Goal: Entertainment & Leisure: Consume media (video, audio)

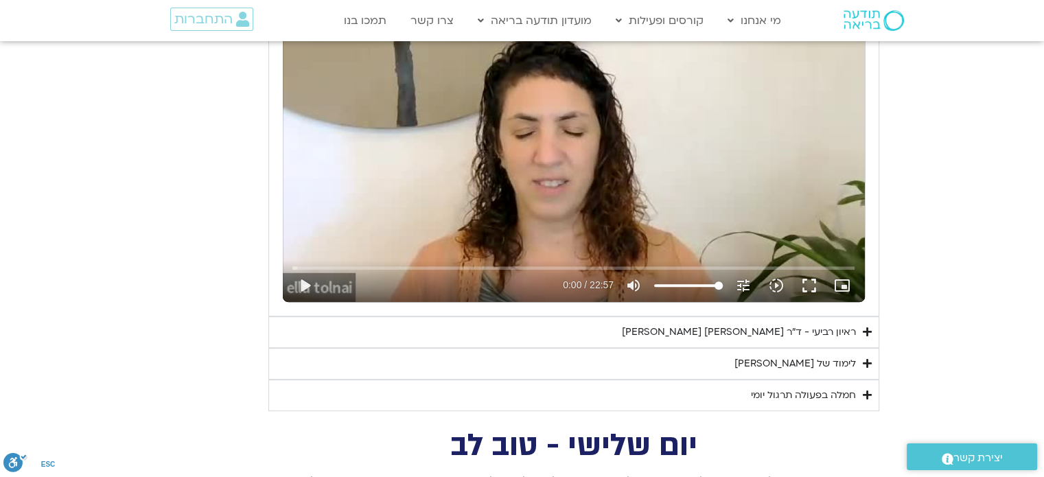
scroll to position [697, 0]
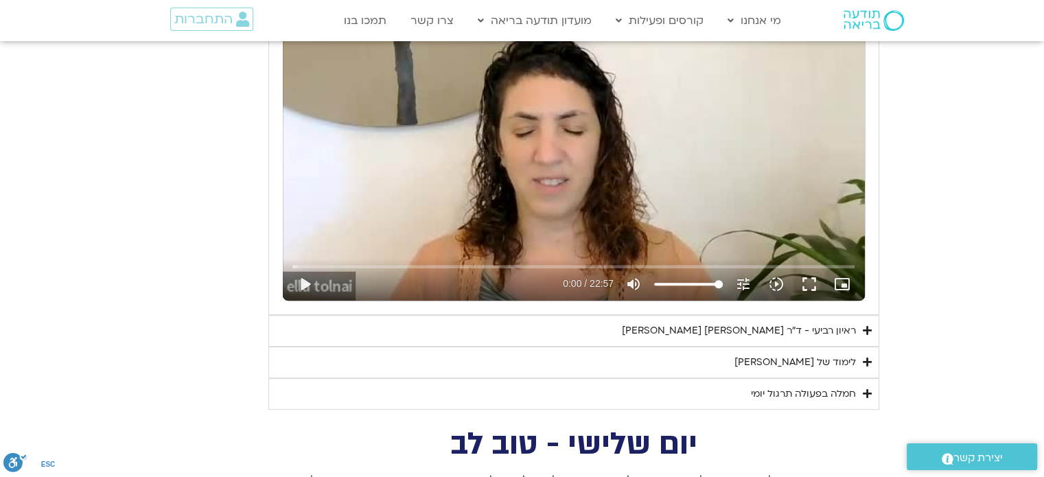
click at [646, 328] on div "ראיון רביעי - ד"ר [PERSON_NAME] [PERSON_NAME]" at bounding box center [739, 331] width 234 height 16
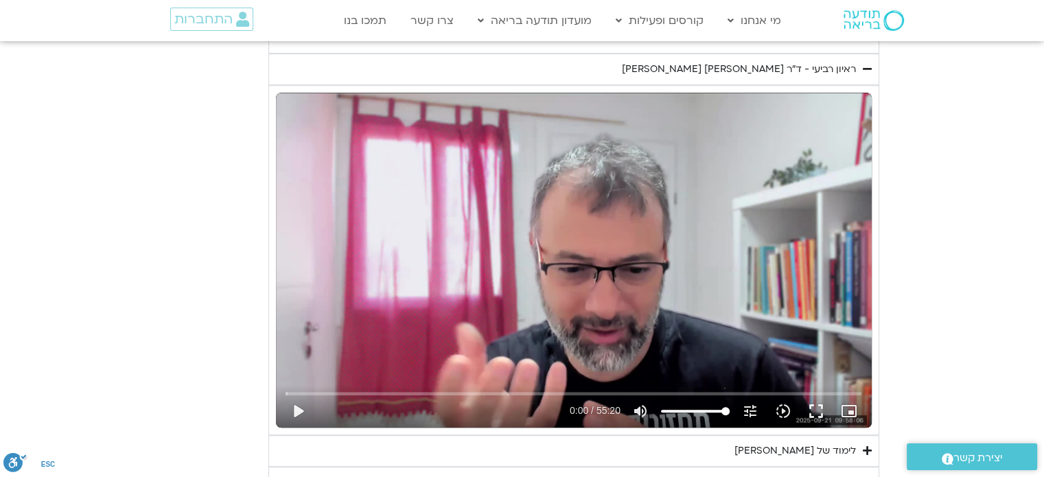
scroll to position [959, 0]
click at [297, 406] on button "play_arrow" at bounding box center [297, 410] width 33 height 33
click at [815, 408] on button "fullscreen" at bounding box center [816, 410] width 33 height 33
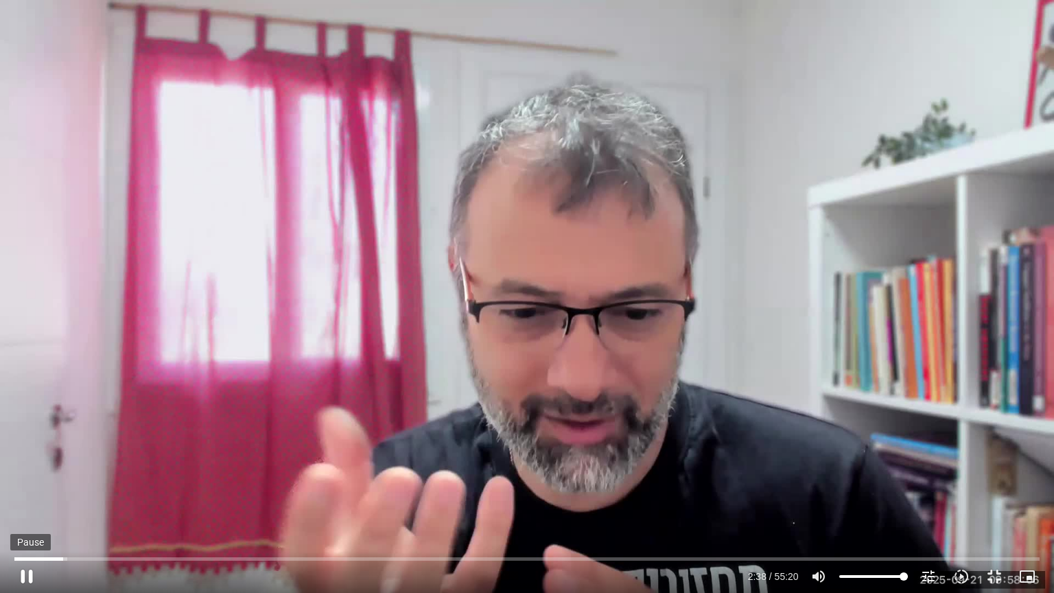
click at [22, 576] on button "pause" at bounding box center [26, 576] width 33 height 33
click at [22, 574] on button "play_arrow" at bounding box center [26, 576] width 33 height 33
click at [27, 574] on button "pause" at bounding box center [26, 576] width 33 height 33
click at [25, 574] on button "play_arrow" at bounding box center [26, 576] width 33 height 33
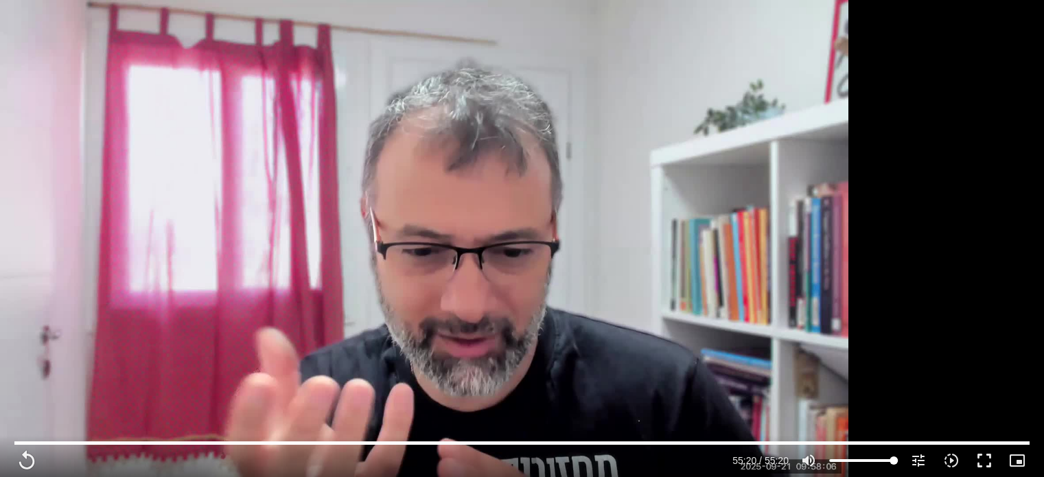
scroll to position [563, 0]
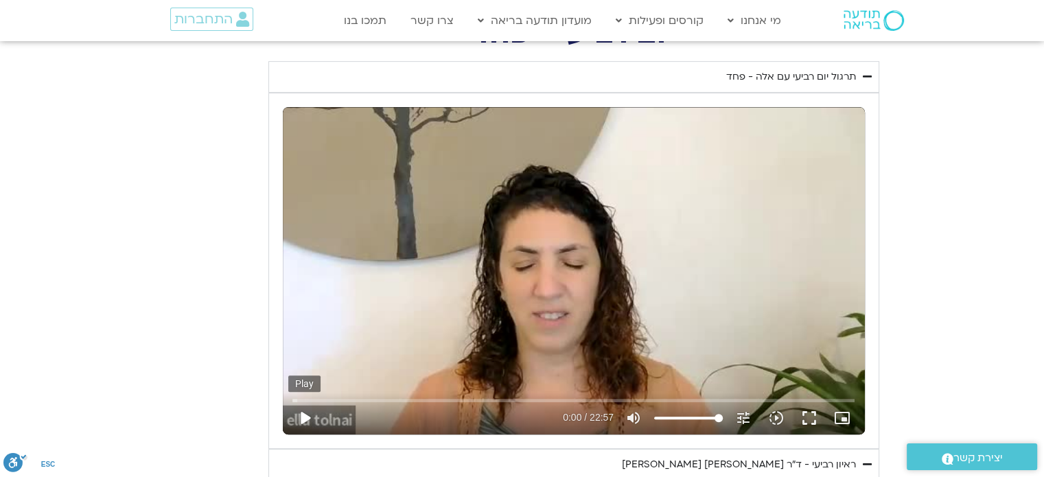
click at [304, 415] on button "play_arrow" at bounding box center [304, 417] width 33 height 33
type input "3320.68"
type input "0.012869"
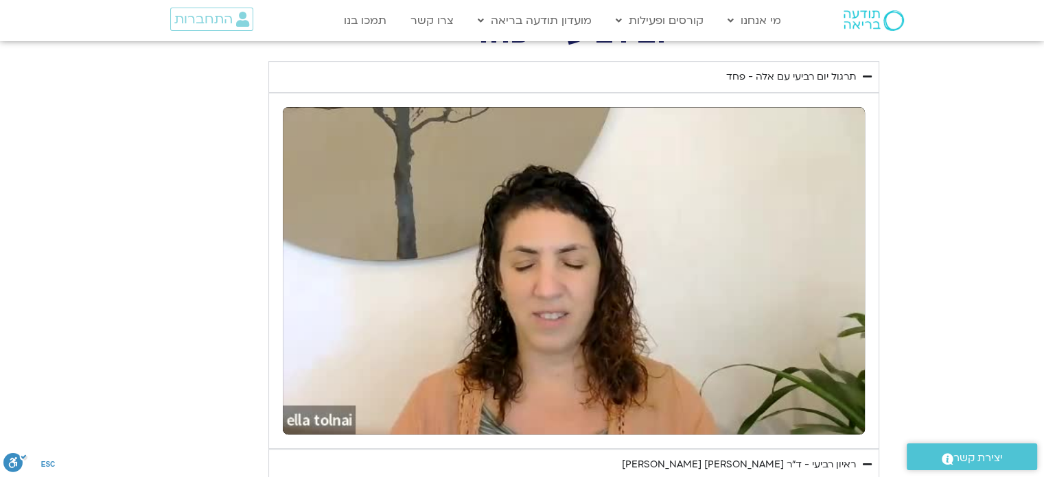
type input "3320.68"
type input "4.24036"
type input "3320.68"
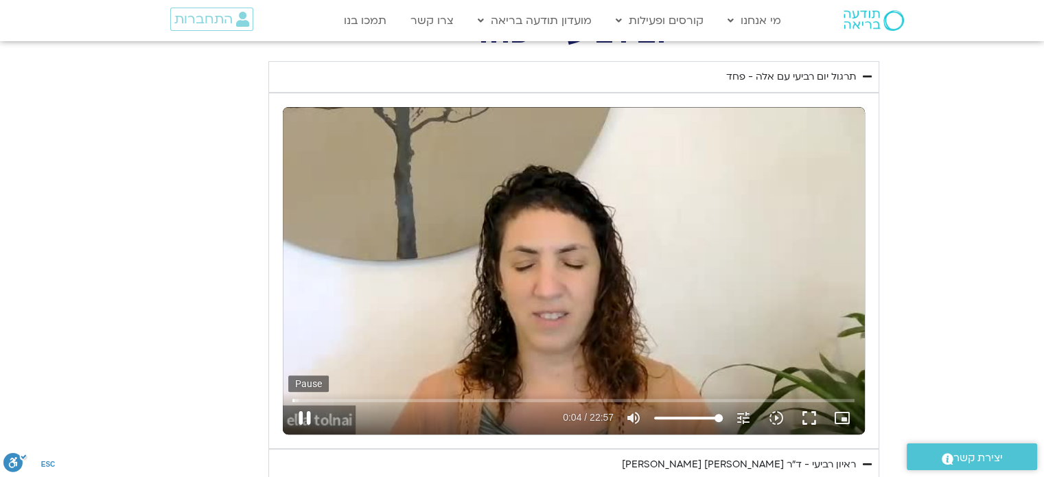
type input "4.374548"
type input "3320.68"
type input "4.509208"
type input "3320.68"
type input "4.646912"
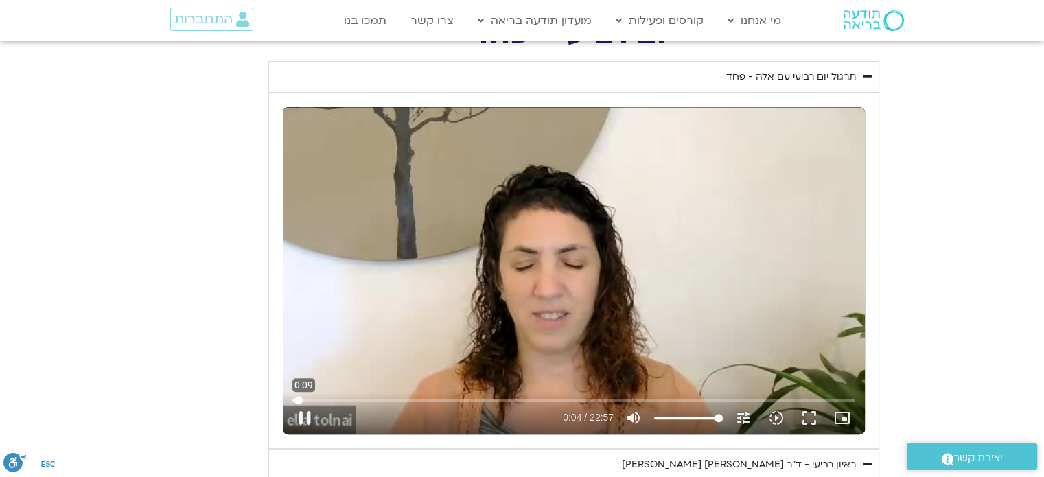
type input "3320.68"
type input "4.757419"
type input "3320.68"
type input "4.890879"
type input "3320.68"
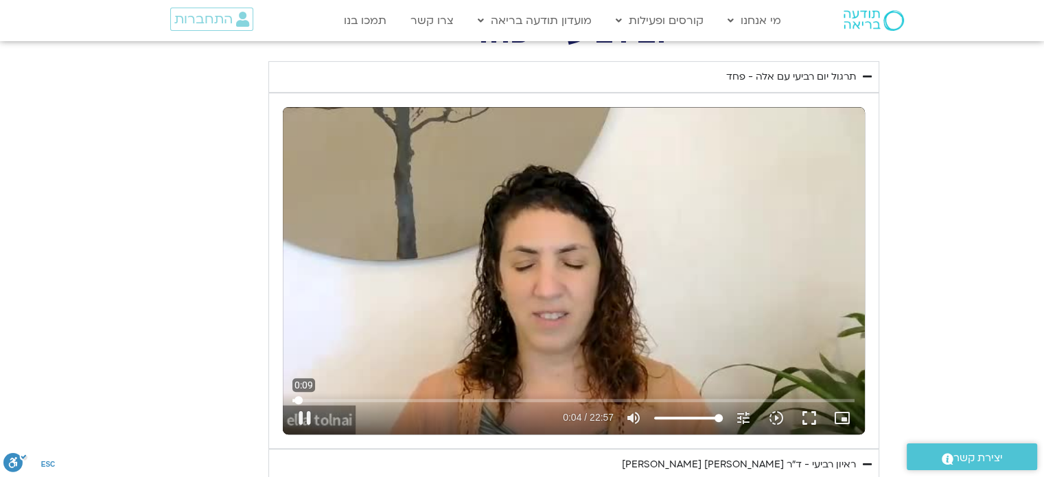
type input "5.030904"
type input "3320.68"
type input "5.157071"
type input "3320.68"
type input "5.296135"
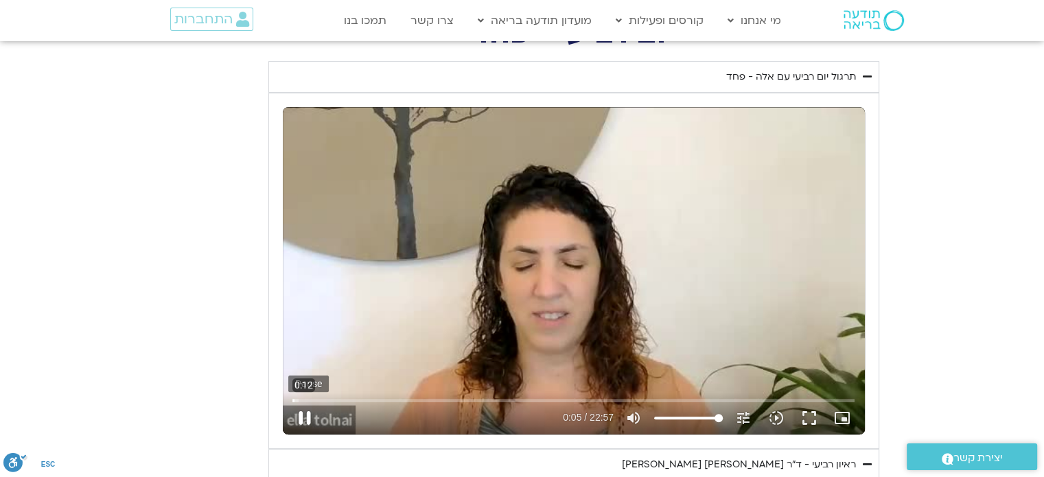
type input "3320.68"
type input "5.425926"
type input "3320.68"
type input "5.562815"
type input "3320.68"
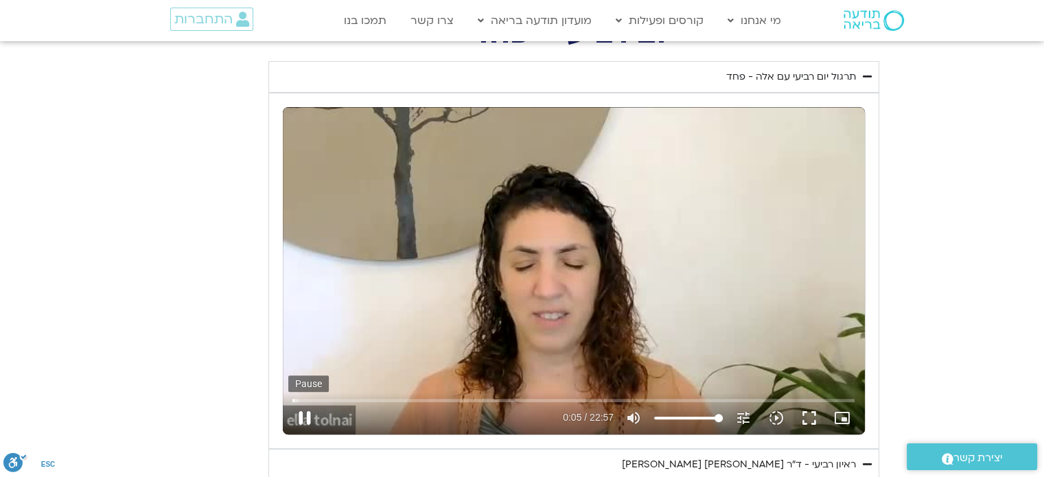
type input "5.69986"
type input "3320.68"
type input "5.832169"
type input "3320.68"
type input "5.957917"
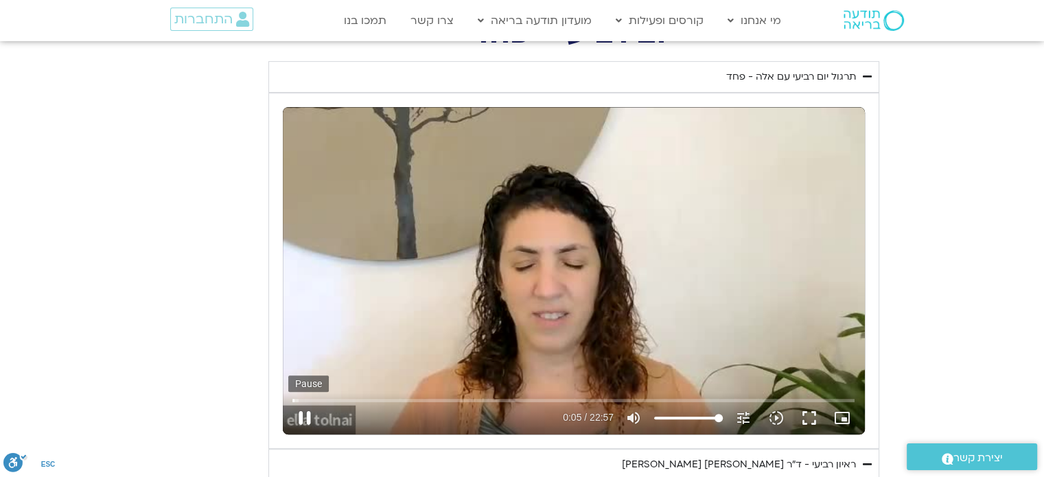
type input "3320.68"
type input "6.004901"
type input "3320.68"
type input "6.086605"
type input "3320.68"
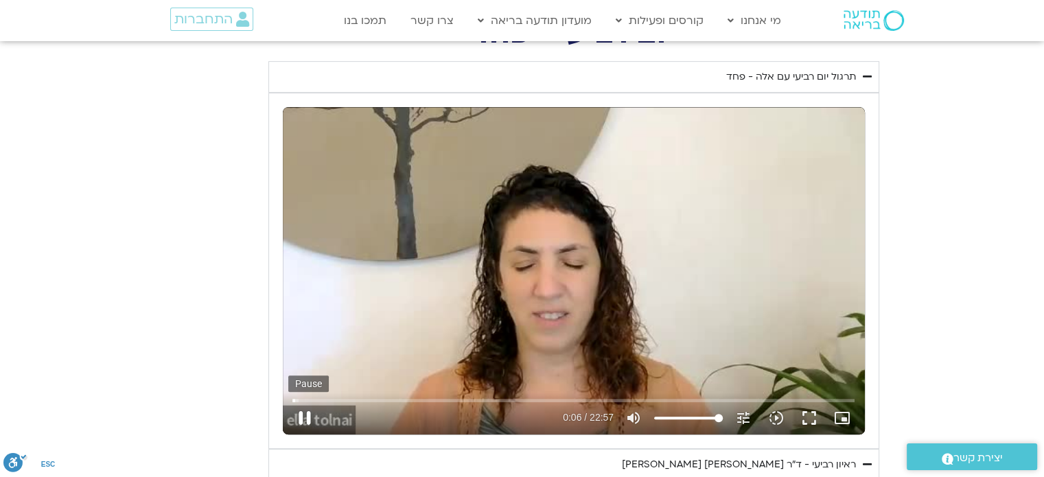
type input "6.213914"
type input "3320.68"
type input "6.352437"
type input "3320.68"
click at [303, 414] on button "pause" at bounding box center [304, 417] width 33 height 33
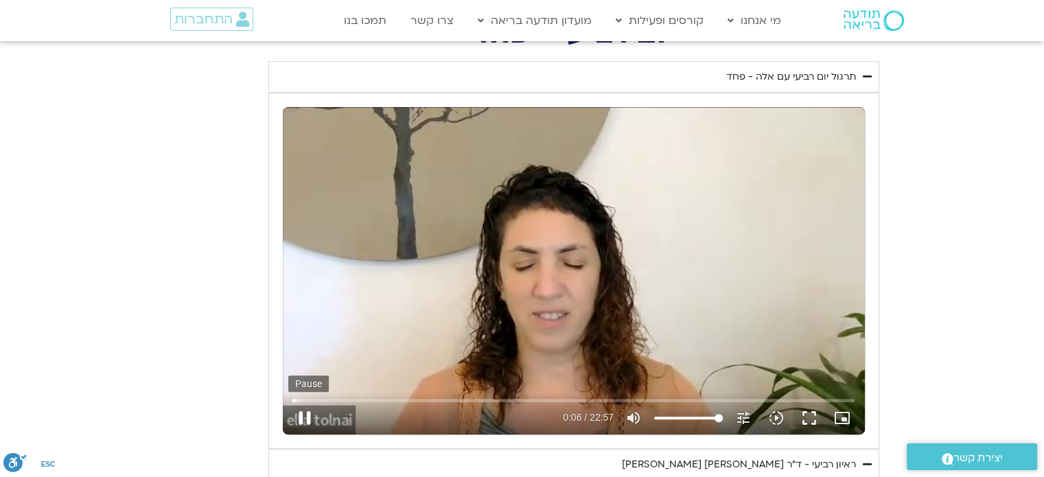
type input "6.600196"
type input "3320.68"
click at [300, 411] on button "play_arrow" at bounding box center [304, 417] width 33 height 33
type input "6.600208"
type input "3320.68"
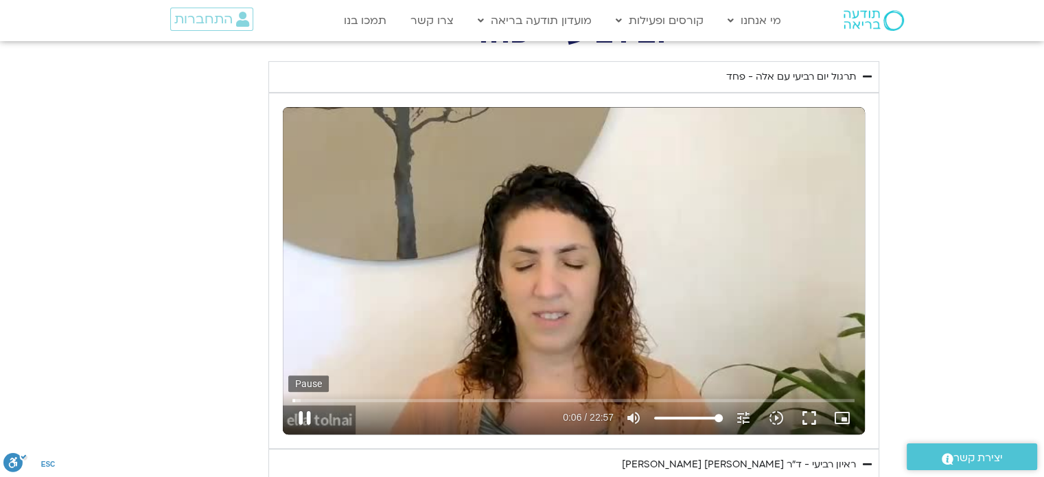
type input "6.620208"
type input "3320.68"
type input "6.631216"
type input "3320.68"
type input "6.764928"
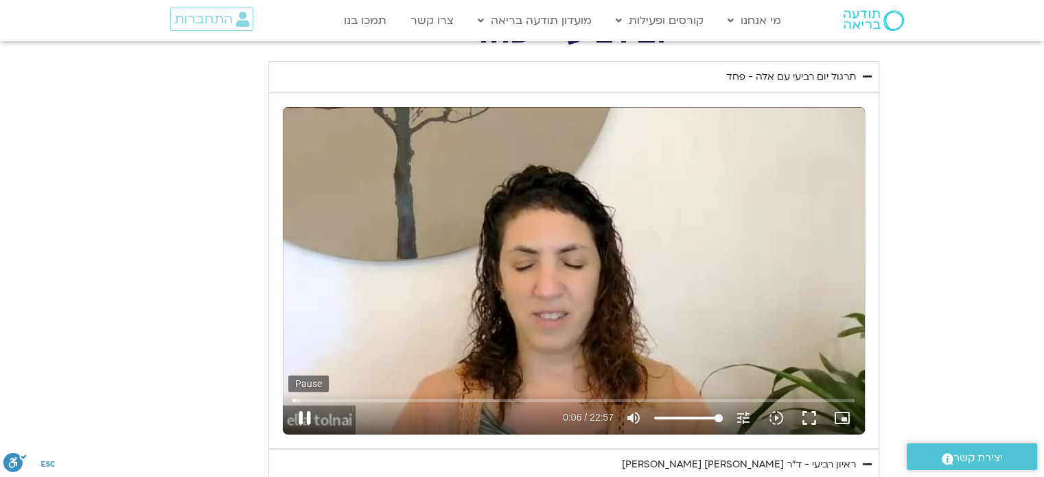
type input "3320.68"
type input "6.89466"
type input "3320.68"
type input "7.028279"
type input "3320.68"
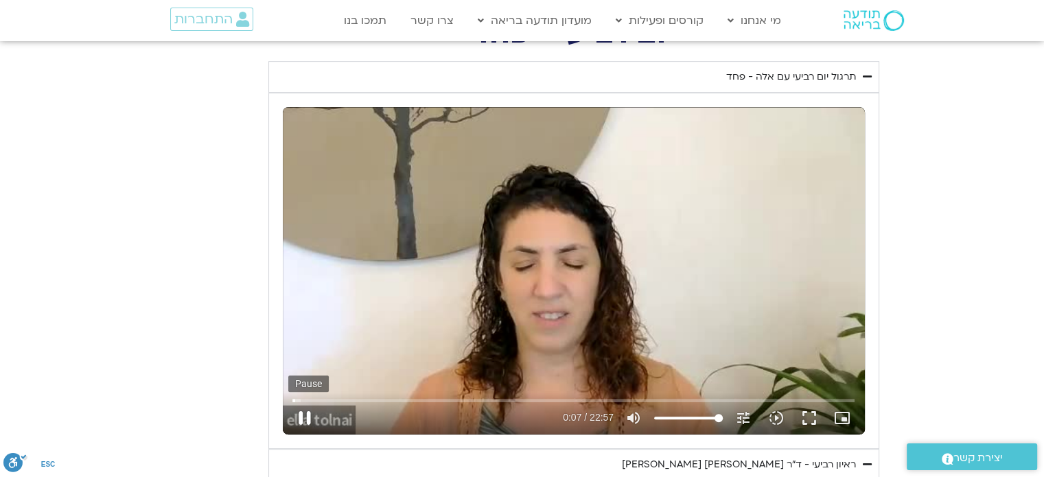
type input "7.163512"
type input "3320.68"
type input "7.295065"
type input "3320.68"
type input "7.429666"
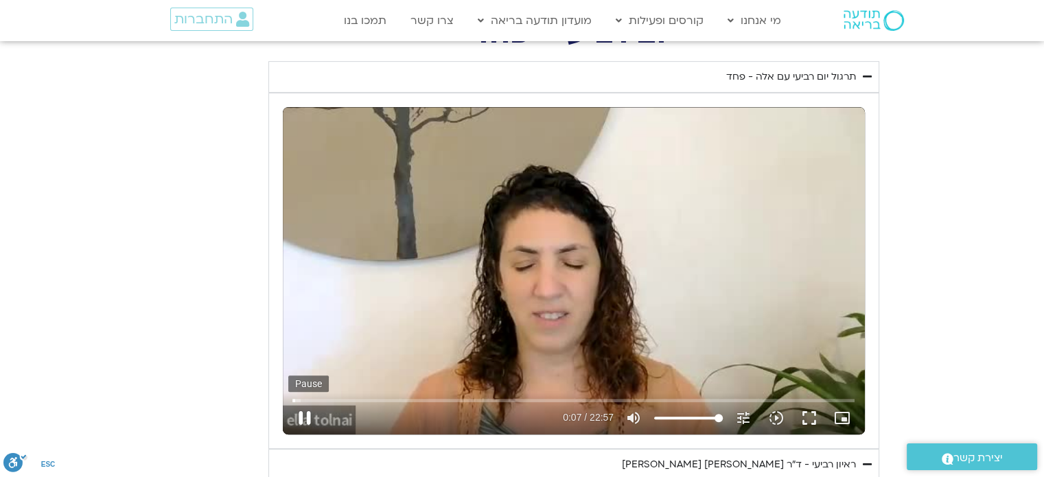
type input "3320.68"
type input "7.563583"
type input "3320.68"
type input "7.694948"
type input "3320.68"
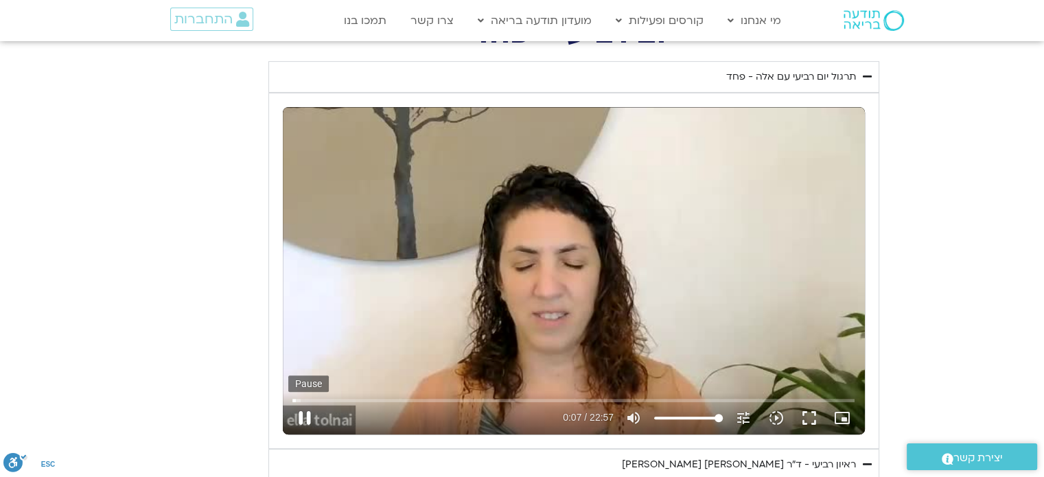
type input "7.825091"
type input "3320.68"
type input "7.960616"
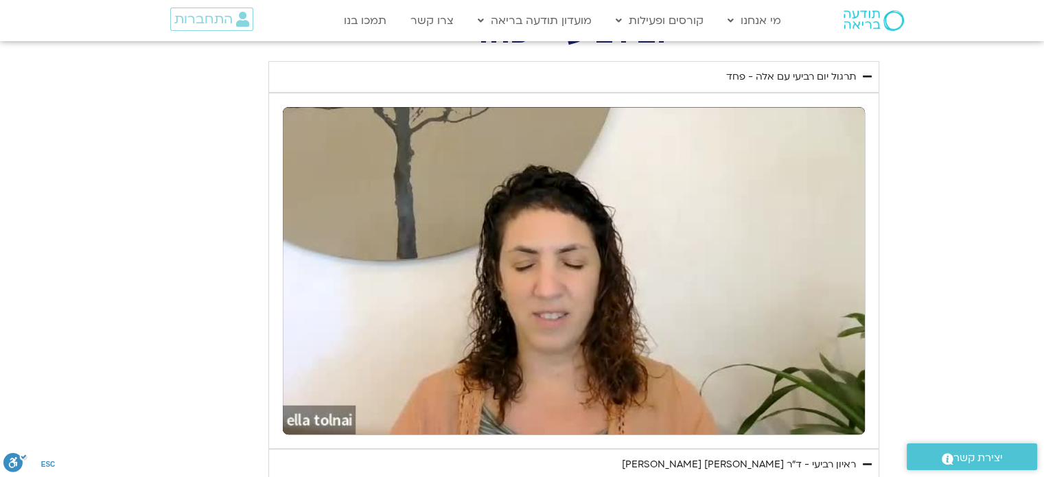
type input "3320.68"
type input "1258.459711"
type input "3320.68"
type input "1258.580308"
type input "3320.68"
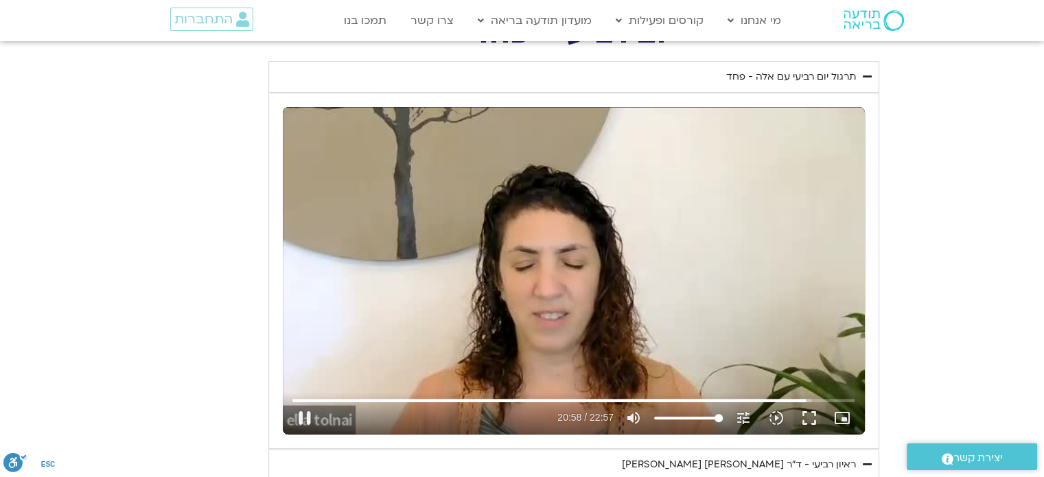
type input "1258.713839"
type input "3320.68"
type input "1258.846386"
type input "3320.68"
type input "1258.978698"
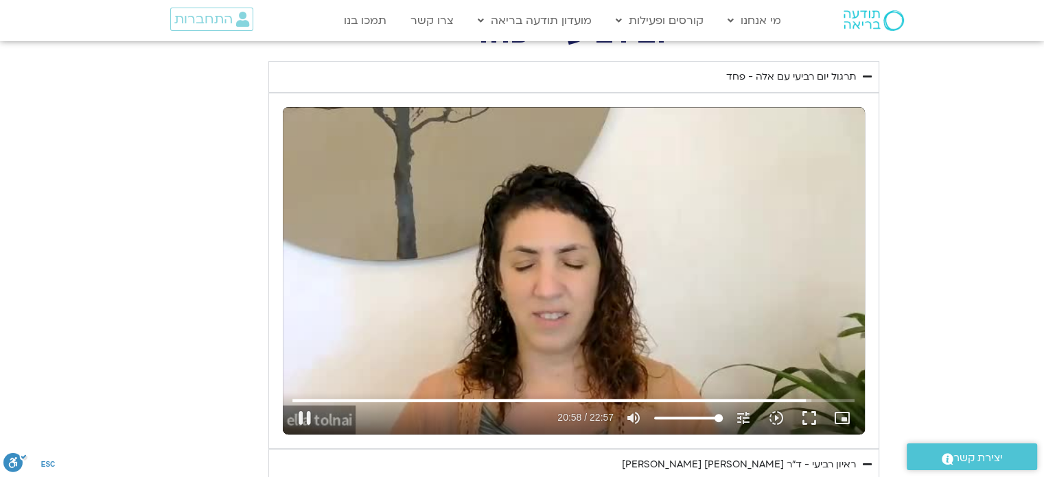
type input "3320.68"
type input "1259.113228"
type input "3320.68"
type input "1259.245696"
type input "3320.68"
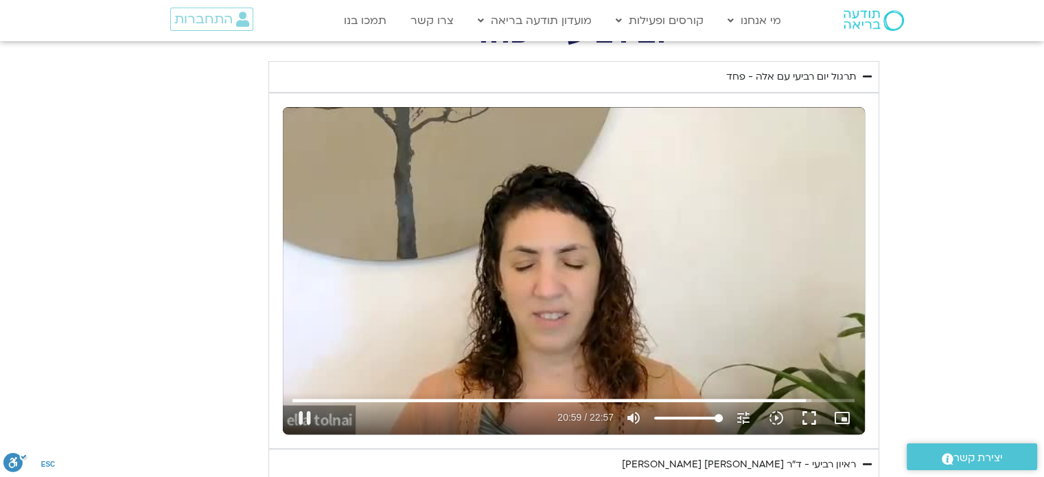
type input "1259.37455"
type input "3320.68"
type input "1259.511158"
type input "3320.68"
type input "1259.644512"
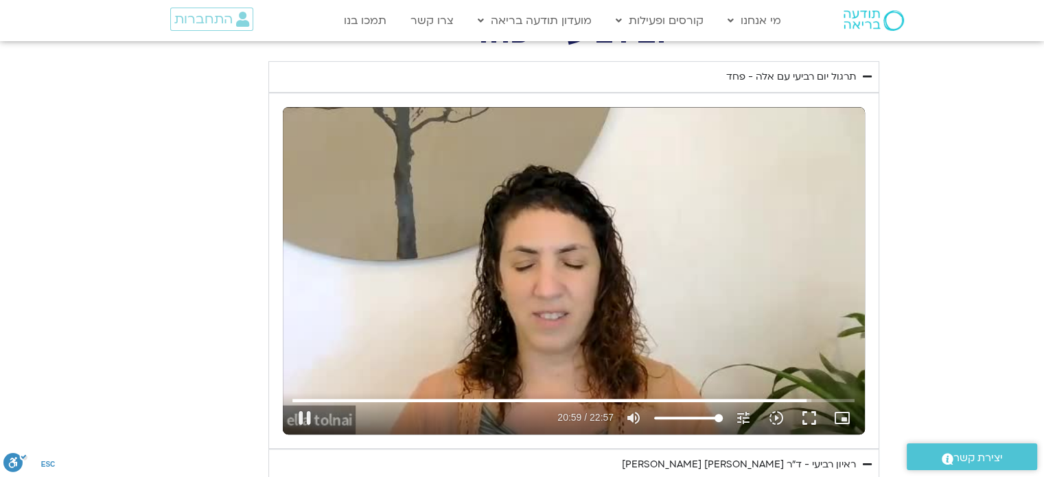
type input "3320.68"
type input "1259.782857"
type input "3320.68"
type input "1259.912661"
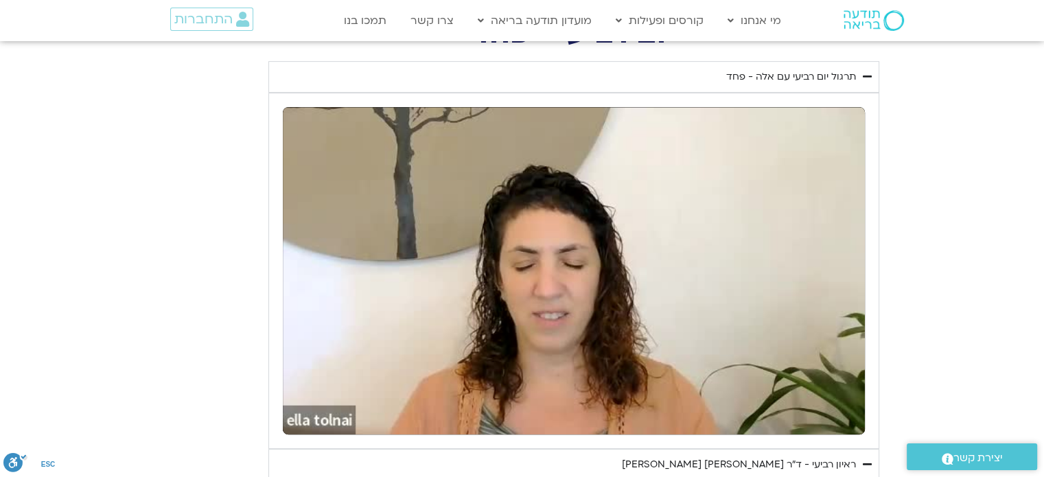
type input "3320.68"
